Goal: Ask a question: Seek information or help from site administrators or community

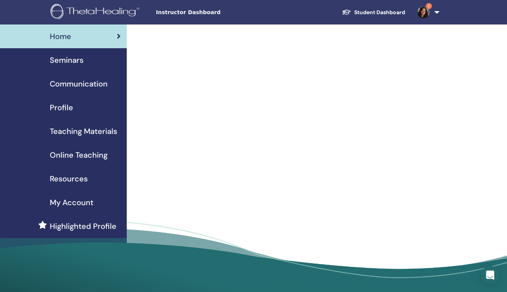
click at [49, 24] on div "Instructor Dashboard Student Dashboard 2 AK Ashna Kochar My ThetaLearning My Th…" at bounding box center [253, 12] width 461 height 25
click at [181, 13] on span "Instructor Dashboard" at bounding box center [213, 12] width 115 height 8
click at [168, 15] on span "Instructor Dashboard" at bounding box center [213, 12] width 115 height 8
click at [80, 36] on div "Home" at bounding box center [63, 36] width 115 height 11
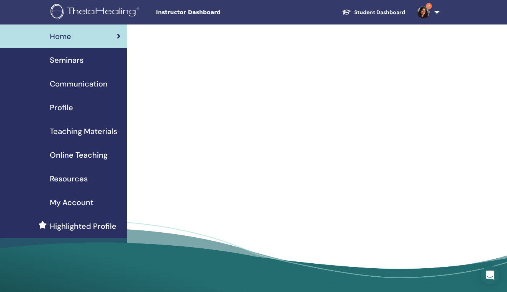
click at [73, 61] on span "Seminars" at bounding box center [67, 59] width 34 height 11
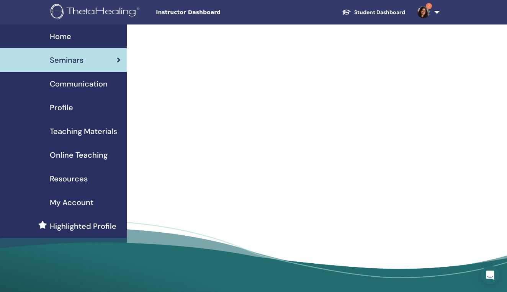
click at [74, 37] on div "Home" at bounding box center [63, 36] width 115 height 11
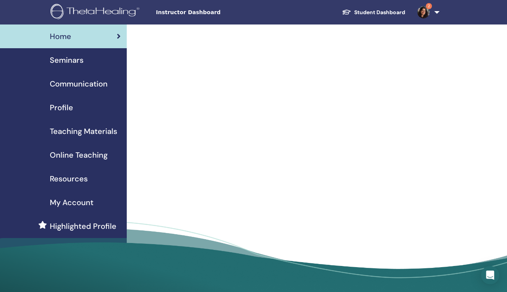
click at [62, 35] on span "Home" at bounding box center [60, 36] width 21 height 11
click at [78, 64] on span "Seminars" at bounding box center [67, 59] width 34 height 11
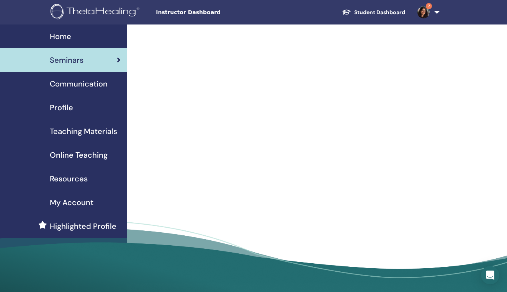
click at [76, 85] on span "Communication" at bounding box center [79, 83] width 58 height 11
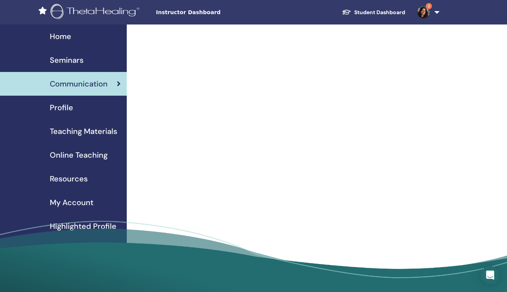
click at [64, 108] on span "Profile" at bounding box center [61, 107] width 23 height 11
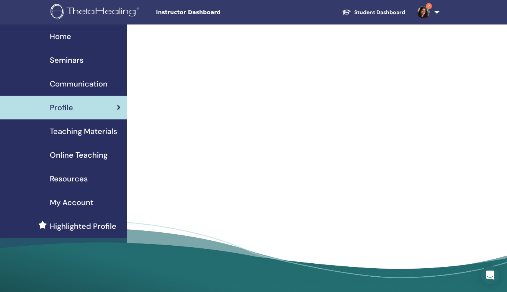
click at [60, 33] on span "Home" at bounding box center [60, 36] width 21 height 11
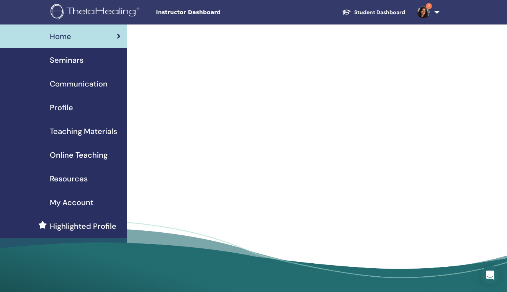
click at [437, 13] on link "2" at bounding box center [427, 12] width 31 height 25
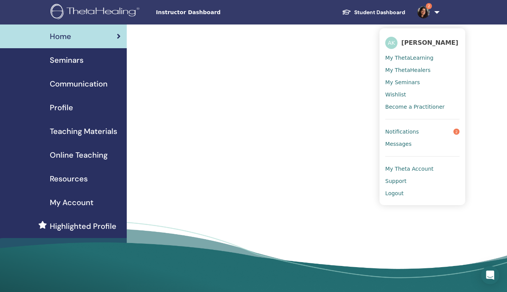
click at [405, 131] on span "Notifications" at bounding box center [403, 131] width 34 height 7
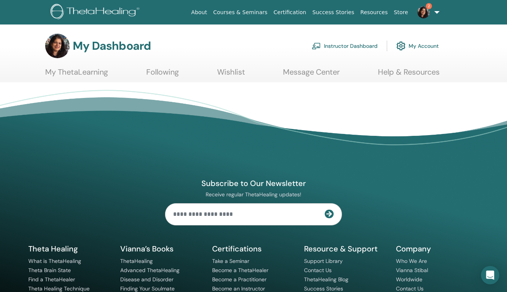
click at [352, 47] on link "Instructor Dashboard" at bounding box center [345, 46] width 66 height 17
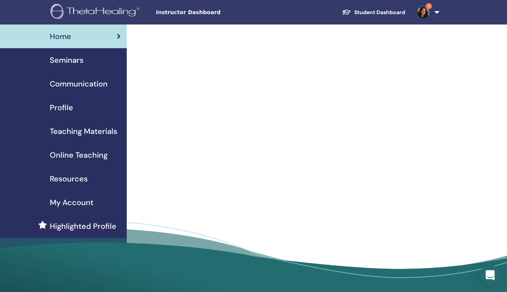
click at [492, 276] on icon "Open Intercom Messenger" at bounding box center [490, 276] width 9 height 10
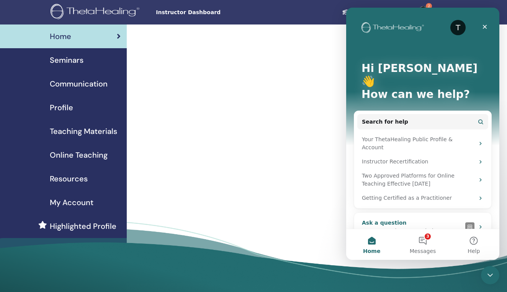
click at [455, 227] on div "AI Agent and team can help" at bounding box center [412, 231] width 100 height 8
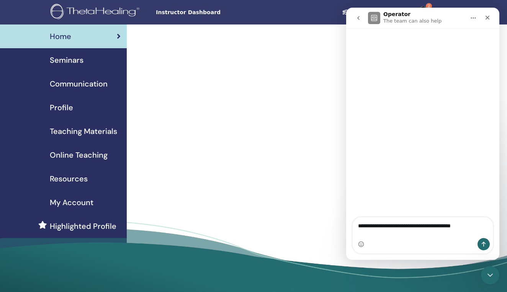
type textarea "**********"
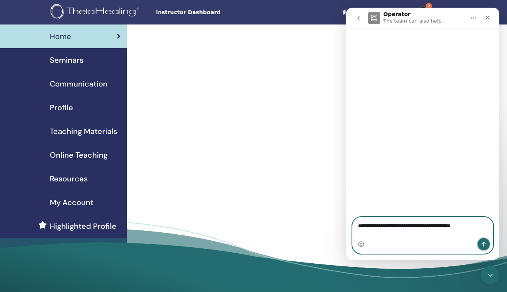
click at [485, 245] on icon "Send a message…" at bounding box center [484, 244] width 6 height 6
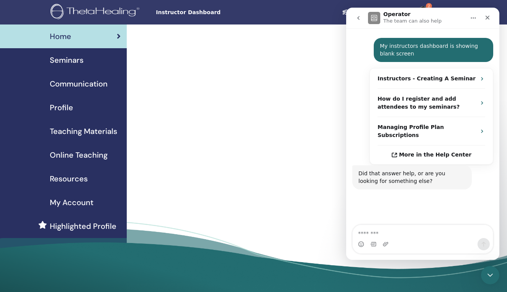
scroll to position [110, 0]
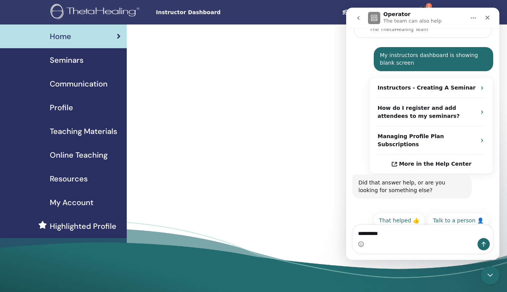
type textarea "**********"
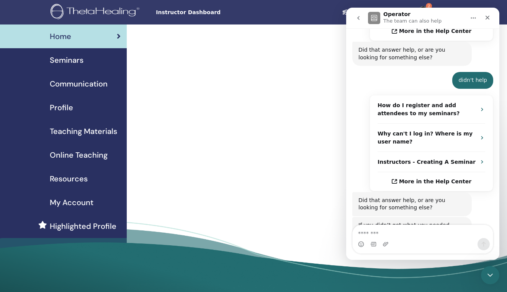
scroll to position [264, 0]
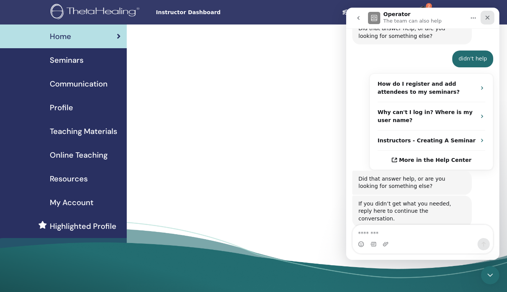
click at [486, 17] on icon "Close" at bounding box center [488, 18] width 6 height 6
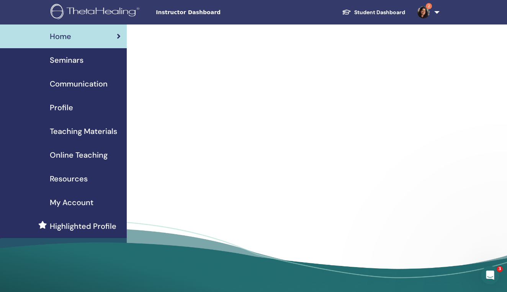
scroll to position [0, 0]
click at [182, 13] on span "Instructor Dashboard" at bounding box center [213, 12] width 115 height 8
click at [76, 59] on span "Seminars" at bounding box center [67, 59] width 34 height 11
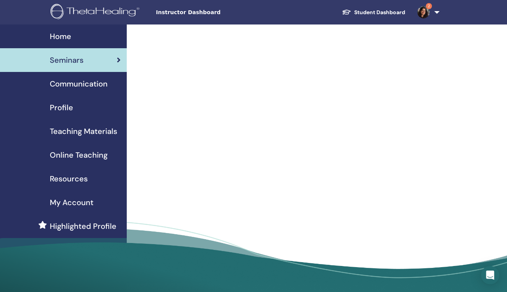
click at [69, 132] on span "Teaching Materials" at bounding box center [83, 131] width 67 height 11
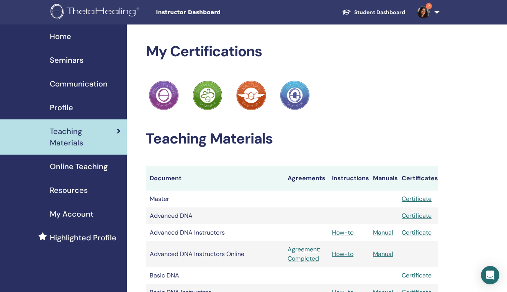
click at [74, 57] on span "Seminars" at bounding box center [67, 59] width 34 height 11
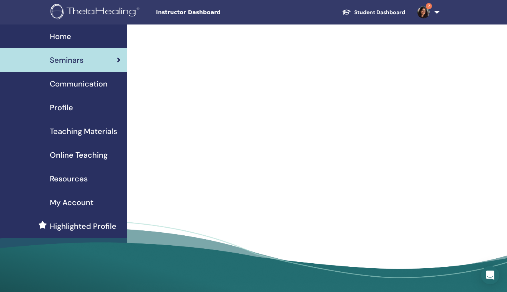
click at [61, 37] on span "Home" at bounding box center [60, 36] width 21 height 11
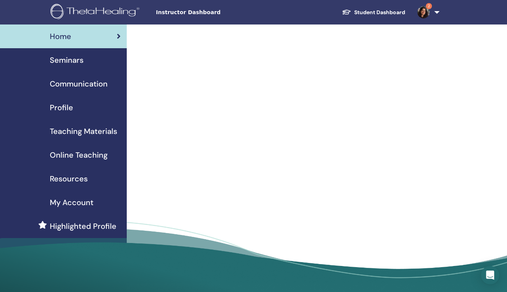
click at [196, 15] on span "Instructor Dashboard" at bounding box center [213, 12] width 115 height 8
click at [437, 13] on link "2" at bounding box center [427, 12] width 31 height 25
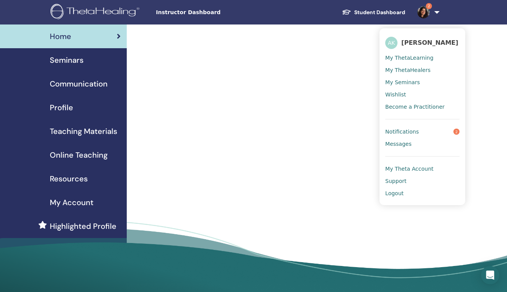
click at [427, 131] on link "Notifications 2" at bounding box center [423, 132] width 74 height 12
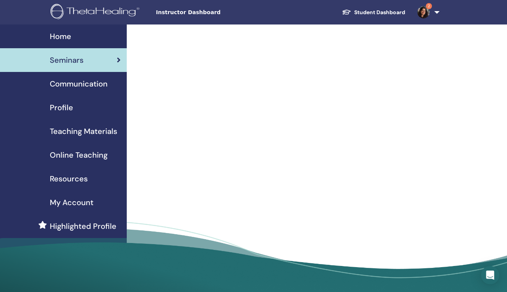
click at [78, 228] on span "Highlighted Profile" at bounding box center [83, 226] width 67 height 11
